Goal: Task Accomplishment & Management: Use online tool/utility

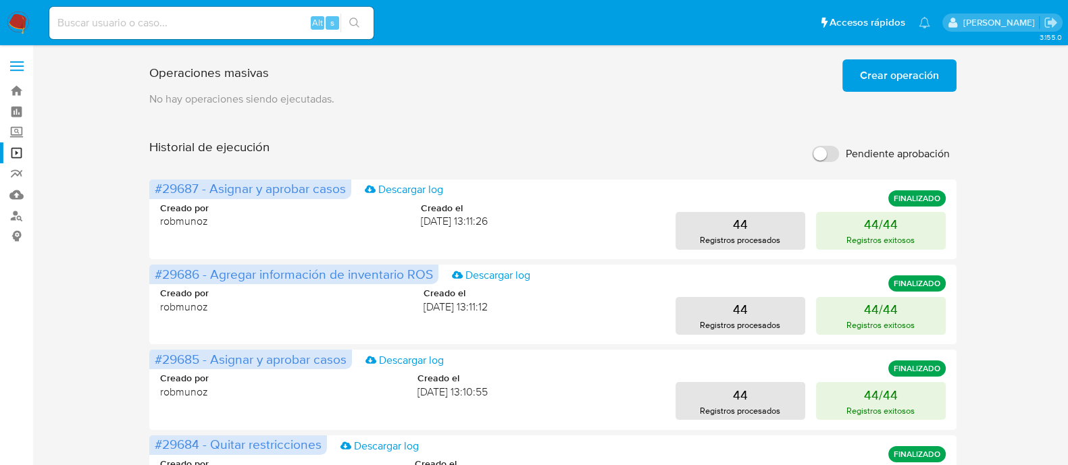
click at [827, 150] on input "Pendiente aprobación" at bounding box center [825, 154] width 27 height 16
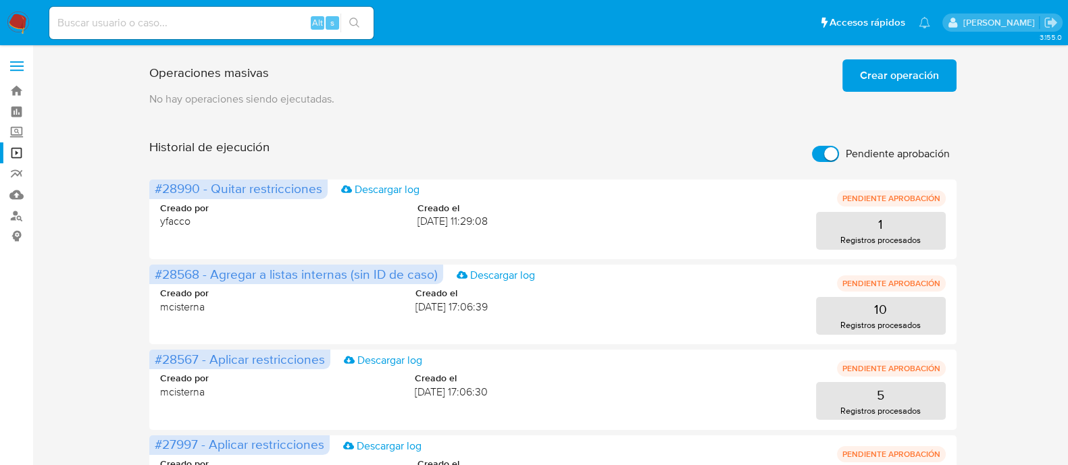
click at [823, 157] on input "Pendiente aprobación" at bounding box center [825, 154] width 27 height 16
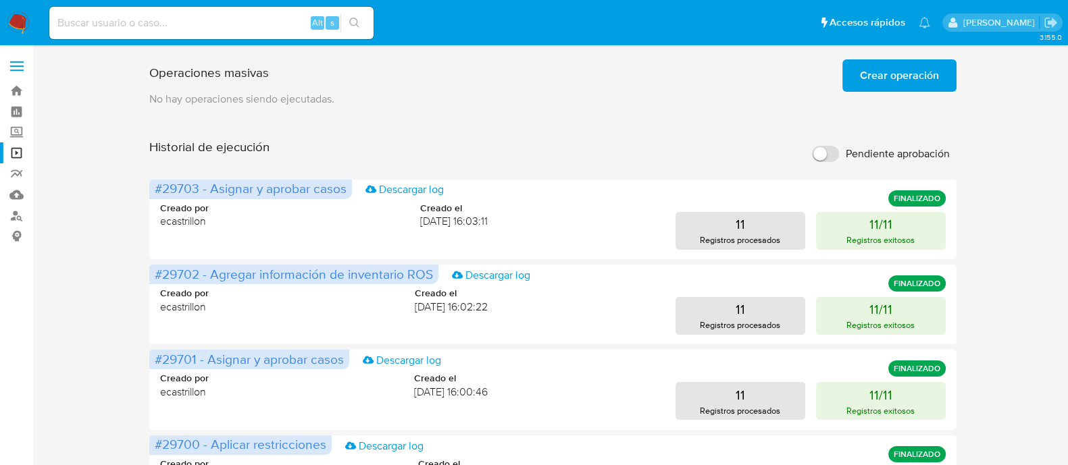
click at [823, 157] on input "Pendiente aprobación" at bounding box center [825, 154] width 27 height 16
checkbox input "true"
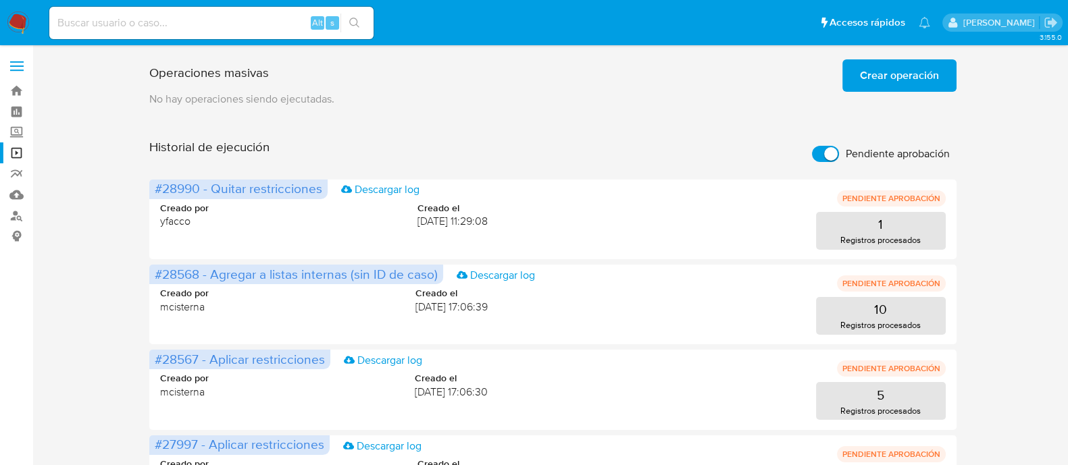
click at [889, 84] on span "Crear operación" at bounding box center [899, 76] width 79 height 30
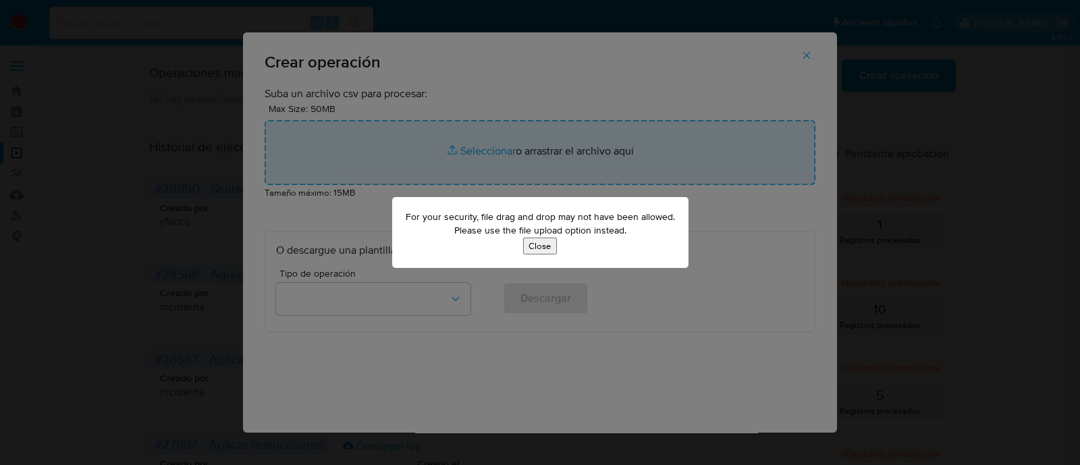
click at [544, 243] on button "Close" at bounding box center [540, 246] width 34 height 17
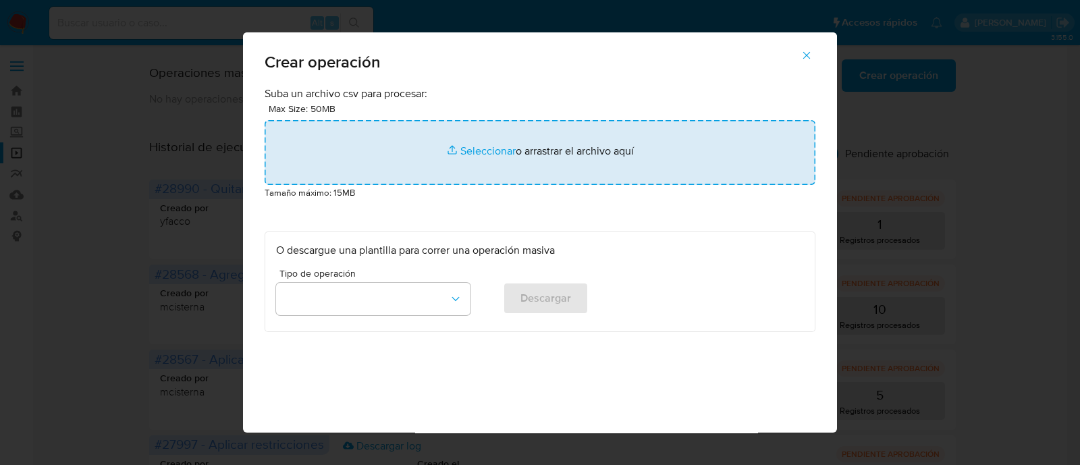
click at [574, 151] on input "file" at bounding box center [540, 152] width 551 height 65
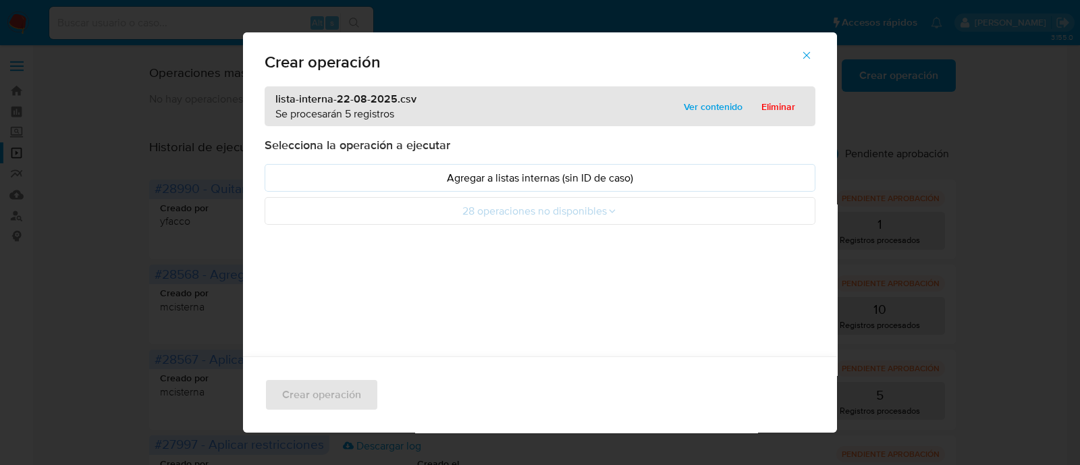
click at [308, 176] on p "Agregar a listas internas (sin ID de caso)" at bounding box center [540, 178] width 528 height 16
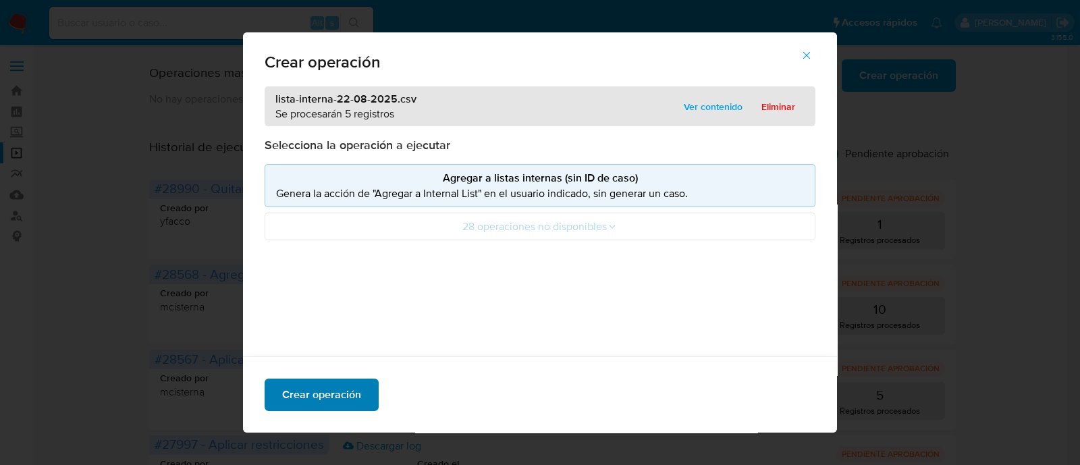
click at [323, 400] on span "Crear operación" at bounding box center [321, 395] width 79 height 30
